Goal: Task Accomplishment & Management: Use online tool/utility

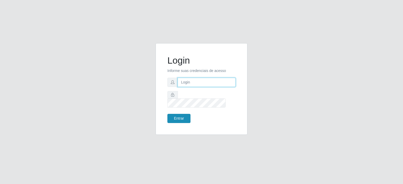
type input "potengikel@hotmail.com"
click at [177, 115] on button "Entrar" at bounding box center [178, 118] width 23 height 9
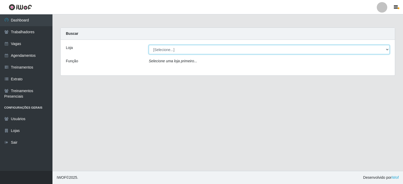
click at [164, 46] on select "[Selecione...] Preço Bom Supermercado" at bounding box center [269, 49] width 241 height 9
select select "387"
click at [149, 45] on select "[Selecione...] Preço Bom Supermercado" at bounding box center [269, 49] width 241 height 9
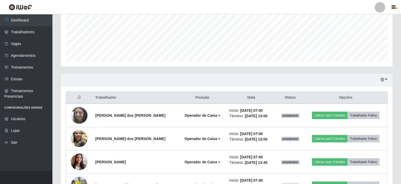
scroll to position [163, 0]
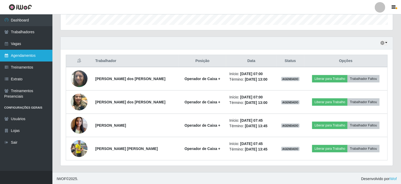
click at [21, 53] on link "Agendamentos" at bounding box center [26, 56] width 52 height 12
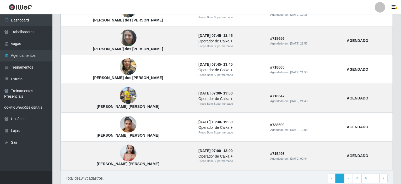
scroll to position [361, 0]
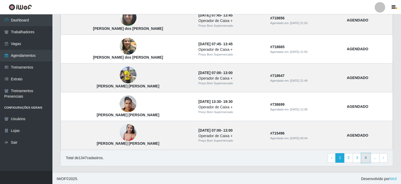
click at [369, 157] on link "4" at bounding box center [366, 158] width 9 height 9
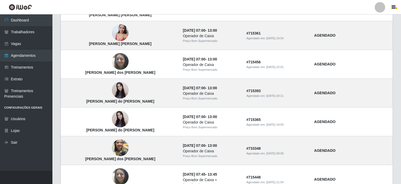
scroll to position [361, 0]
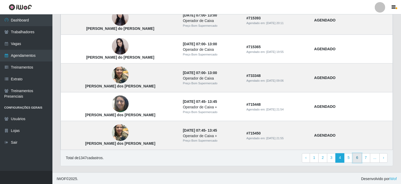
click at [360, 158] on link "6" at bounding box center [357, 158] width 9 height 9
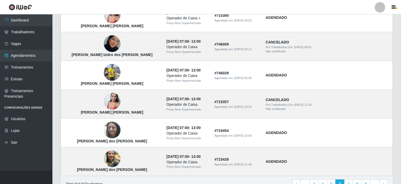
scroll to position [361, 0]
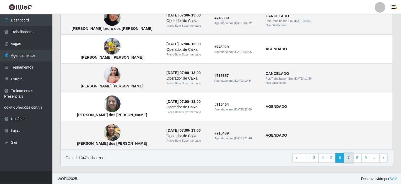
click at [351, 156] on link "7" at bounding box center [348, 158] width 9 height 9
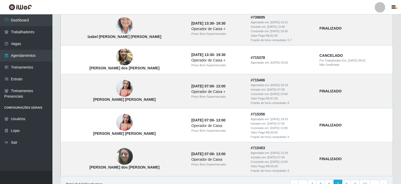
scroll to position [382, 0]
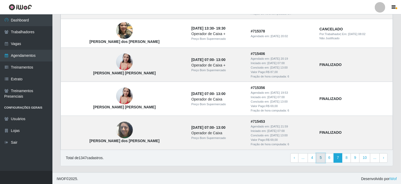
click at [322, 157] on link "5" at bounding box center [321, 158] width 9 height 9
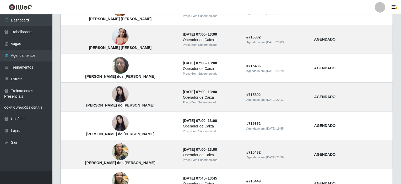
scroll to position [99, 0]
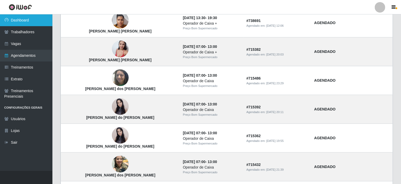
click at [13, 23] on link "Dashboard" at bounding box center [26, 20] width 52 height 12
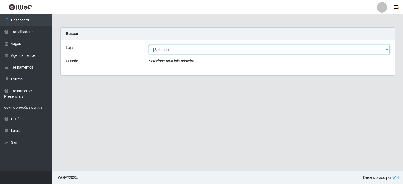
click at [166, 51] on select "[Selecione...] Preço Bom Supermercado" at bounding box center [269, 49] width 241 height 9
select select "387"
click at [149, 45] on select "[Selecione...] Preço Bom Supermercado" at bounding box center [269, 49] width 241 height 9
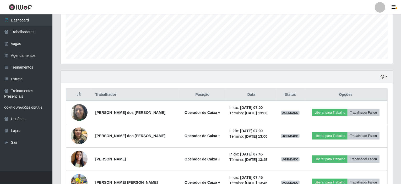
scroll to position [157, 0]
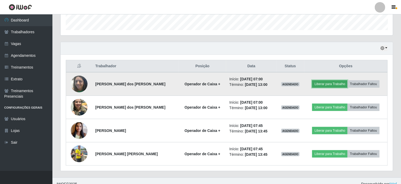
click at [334, 81] on button "Liberar para Trabalho" at bounding box center [329, 84] width 35 height 7
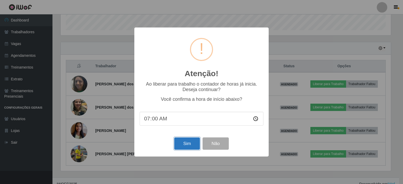
click at [185, 148] on button "Sim" at bounding box center [186, 144] width 25 height 12
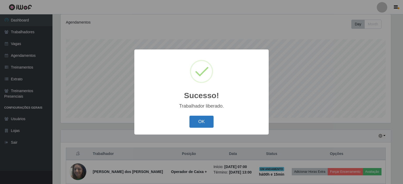
click at [198, 121] on button "OK" at bounding box center [201, 122] width 24 height 12
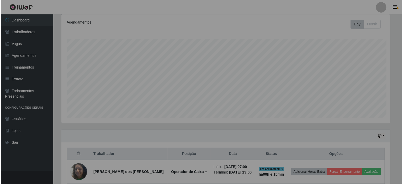
scroll to position [109, 333]
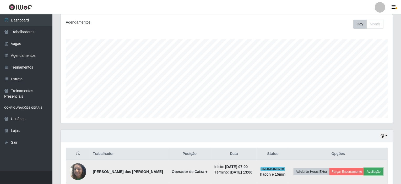
click at [374, 172] on button "Avaliação" at bounding box center [374, 171] width 19 height 7
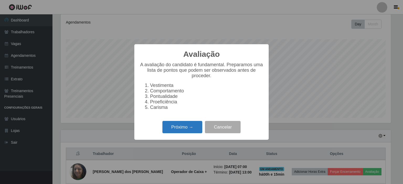
click at [181, 132] on button "Próximo →" at bounding box center [182, 127] width 40 height 12
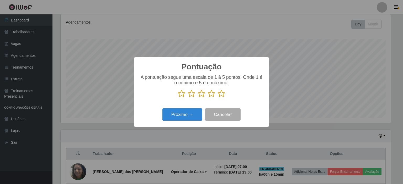
click at [221, 95] on icon at bounding box center [221, 94] width 7 height 8
click at [218, 98] on input "radio" at bounding box center [218, 98] width 0 height 0
click at [173, 117] on button "Próximo →" at bounding box center [182, 115] width 40 height 12
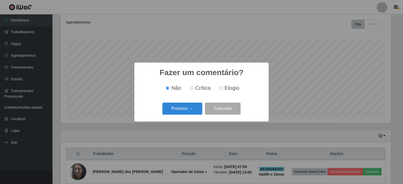
click at [179, 115] on div "Próximo → Cancelar" at bounding box center [202, 108] width 124 height 15
click at [174, 108] on button "Próximo →" at bounding box center [182, 109] width 40 height 12
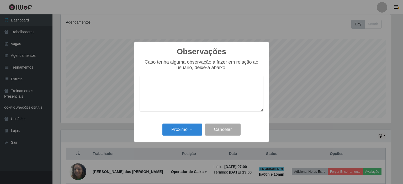
click at [155, 92] on textarea at bounding box center [202, 94] width 124 height 36
type textarea "a"
click at [179, 131] on button "Próximo →" at bounding box center [182, 130] width 40 height 12
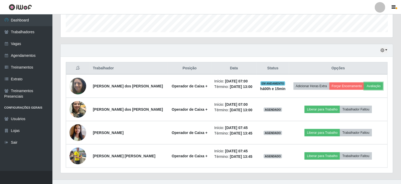
scroll to position [163, 0]
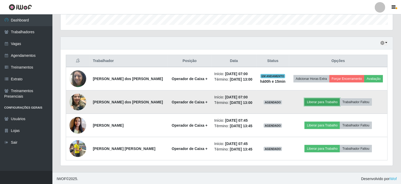
click at [319, 101] on button "Liberar para Trabalho" at bounding box center [322, 102] width 35 height 7
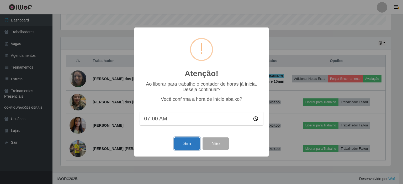
click at [188, 143] on button "Sim" at bounding box center [186, 144] width 25 height 12
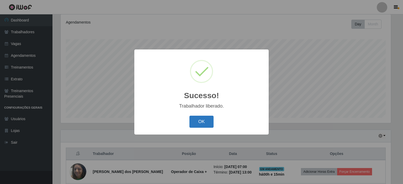
click at [199, 122] on button "OK" at bounding box center [201, 122] width 24 height 12
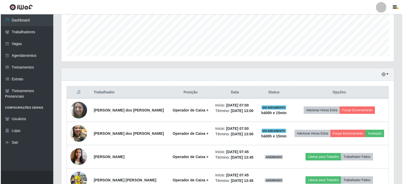
scroll to position [163, 0]
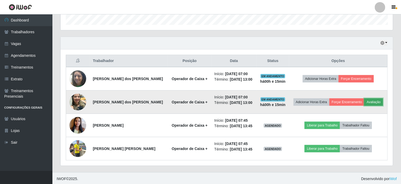
click at [379, 99] on button "Avaliação" at bounding box center [374, 102] width 19 height 7
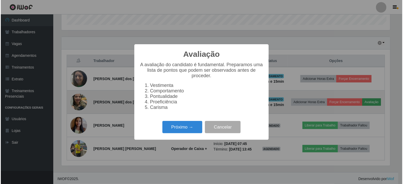
scroll to position [109, 330]
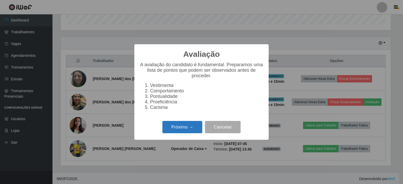
click at [167, 127] on button "Próximo →" at bounding box center [182, 127] width 40 height 12
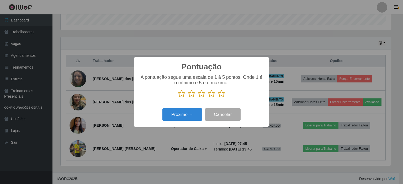
click at [220, 93] on icon at bounding box center [221, 94] width 7 height 8
click at [218, 98] on input "radio" at bounding box center [218, 98] width 0 height 0
click at [188, 118] on button "Próximo →" at bounding box center [182, 115] width 40 height 12
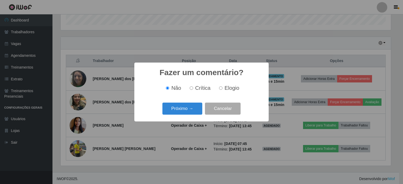
scroll to position [0, 0]
click at [184, 109] on button "Próximo →" at bounding box center [182, 109] width 40 height 12
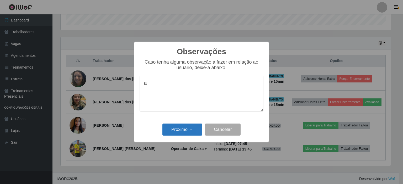
type textarea "a"
click at [179, 130] on button "Próximo →" at bounding box center [182, 130] width 40 height 12
